Goal: Information Seeking & Learning: Learn about a topic

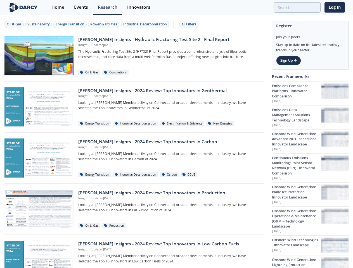
click at [14, 24] on div "Oil & Gas" at bounding box center [14, 24] width 15 height 5
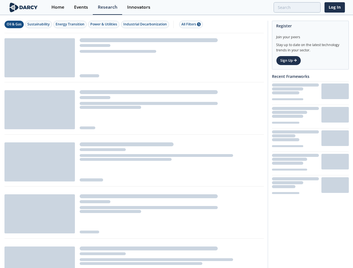
click at [39, 24] on div "Sustainability" at bounding box center [38, 24] width 22 height 5
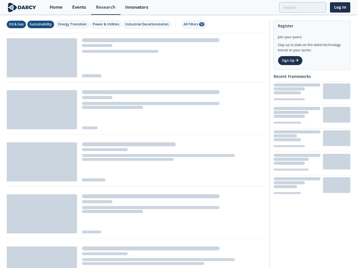
click at [70, 24] on div "Energy Transition" at bounding box center [72, 24] width 29 height 5
click at [104, 24] on div "Power & Utilities" at bounding box center [106, 24] width 27 height 5
